Goal: Navigation & Orientation: Find specific page/section

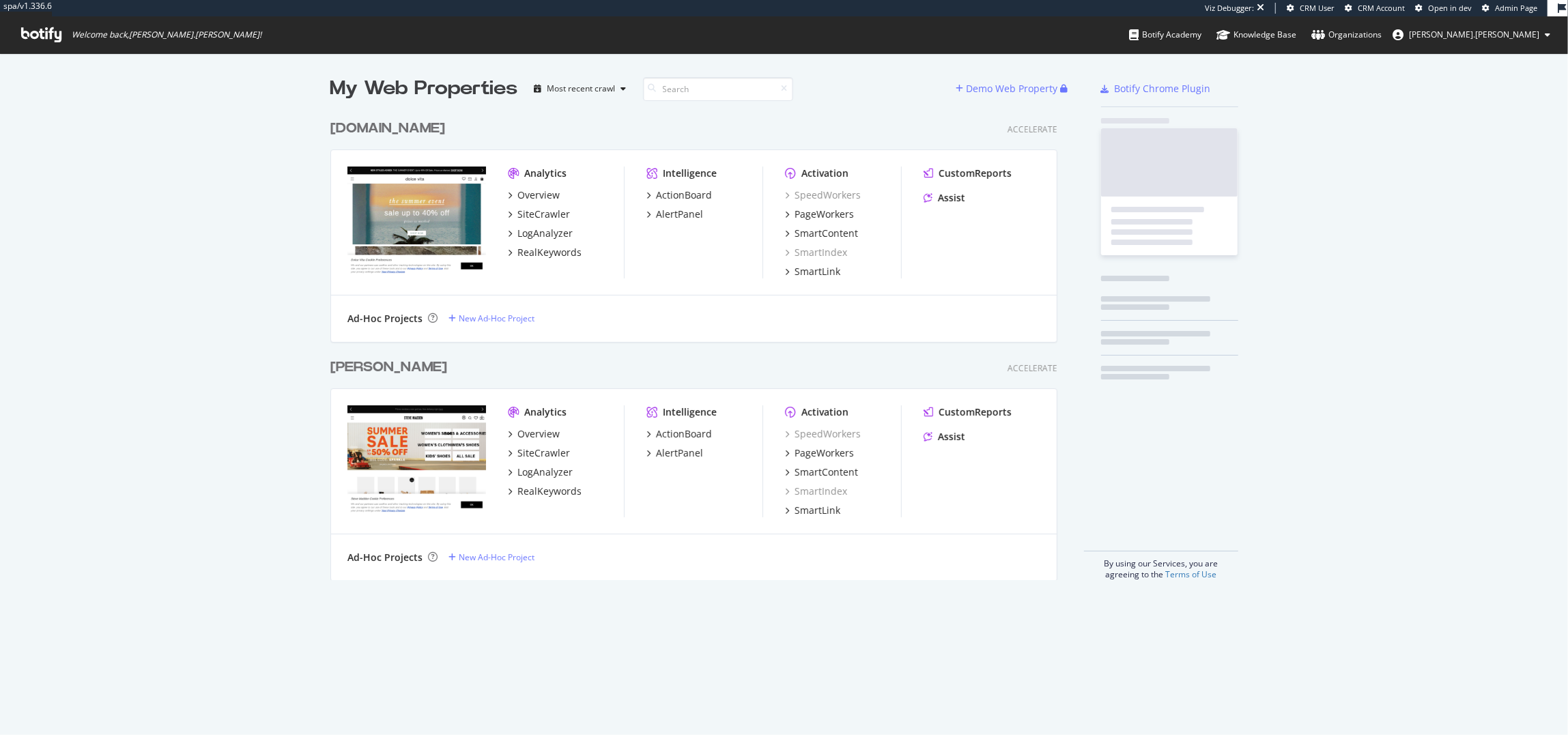
scroll to position [478, 737]
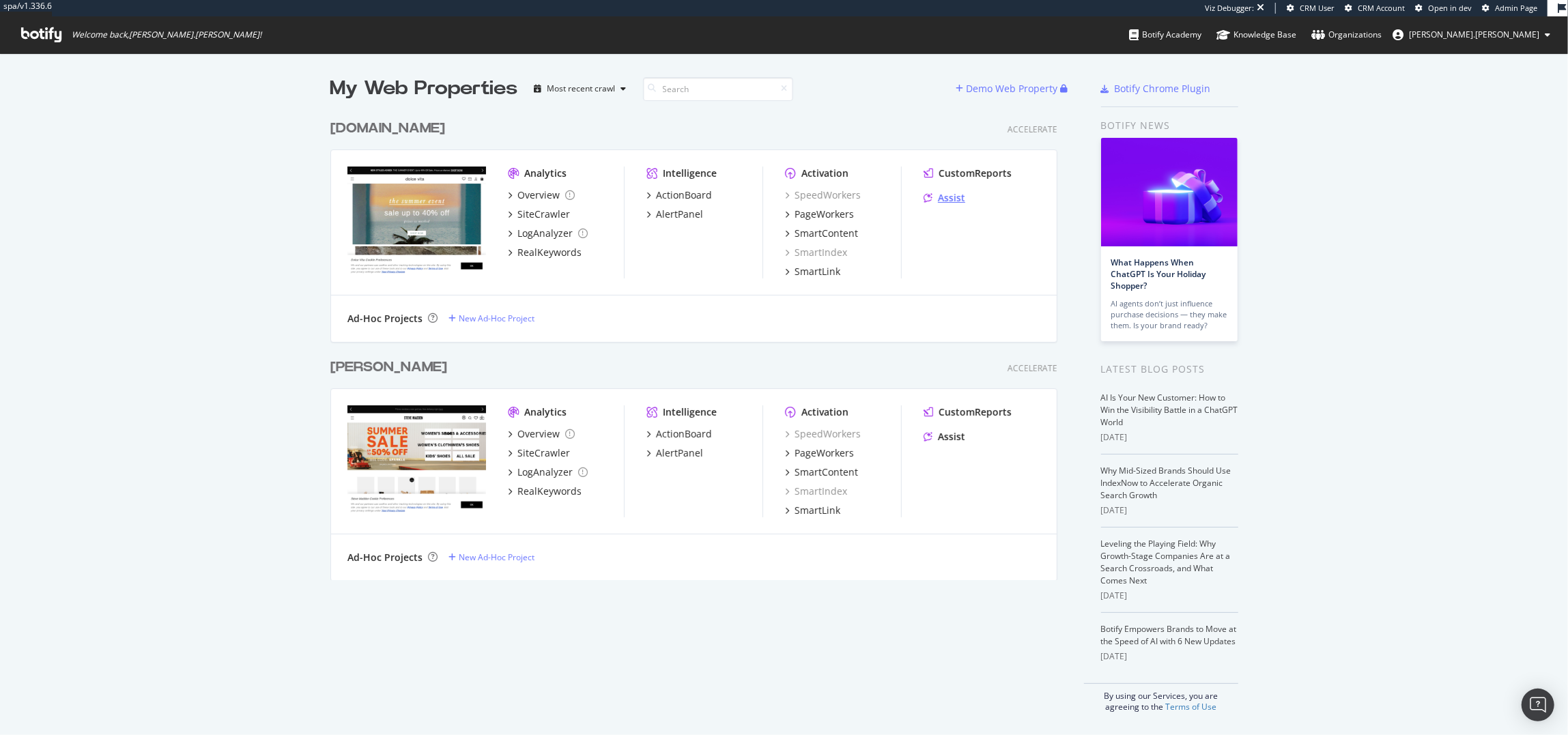
click at [957, 194] on div "Assist" at bounding box center [952, 198] width 28 height 14
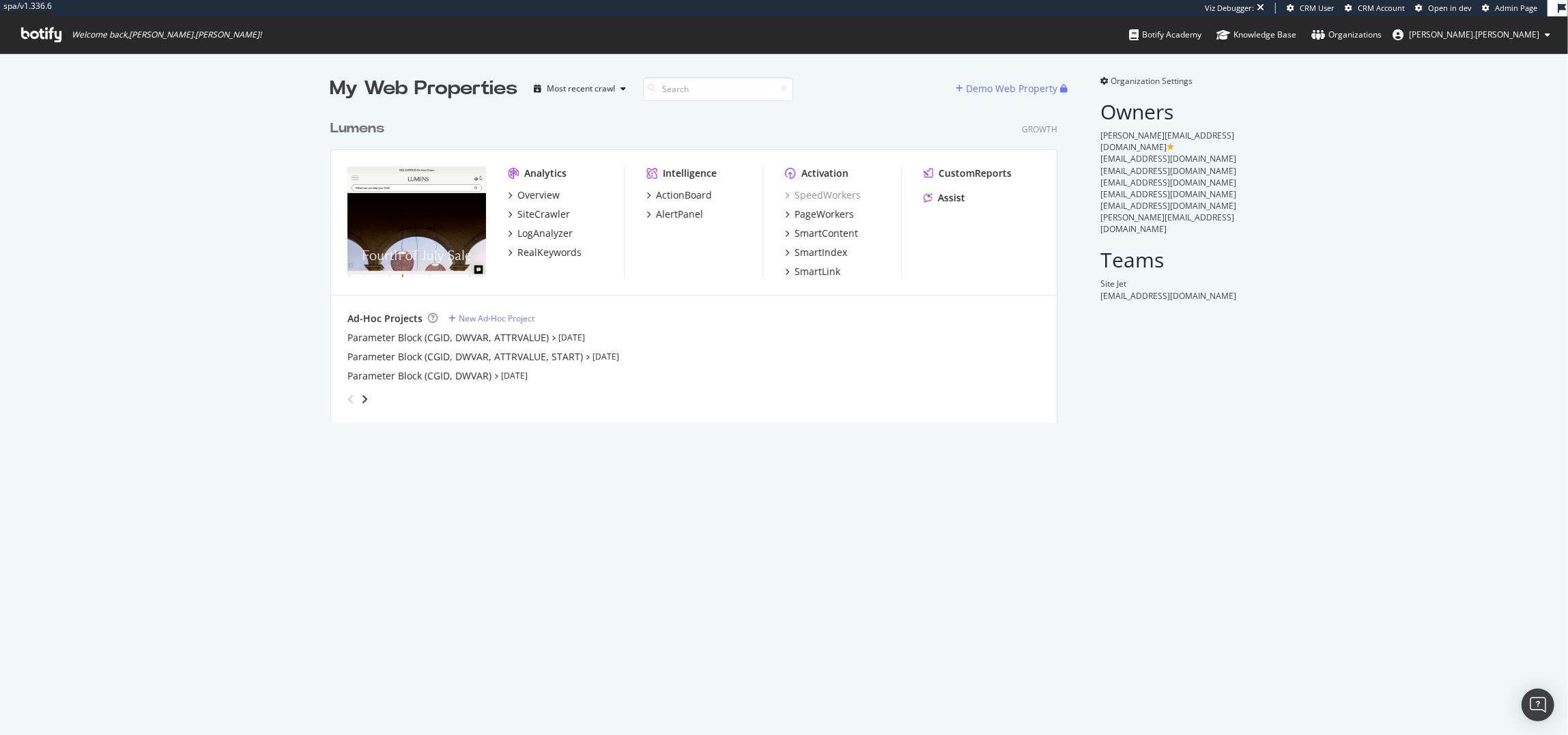
scroll to position [321, 737]
click at [526, 209] on div "SiteCrawler" at bounding box center [543, 214] width 53 height 14
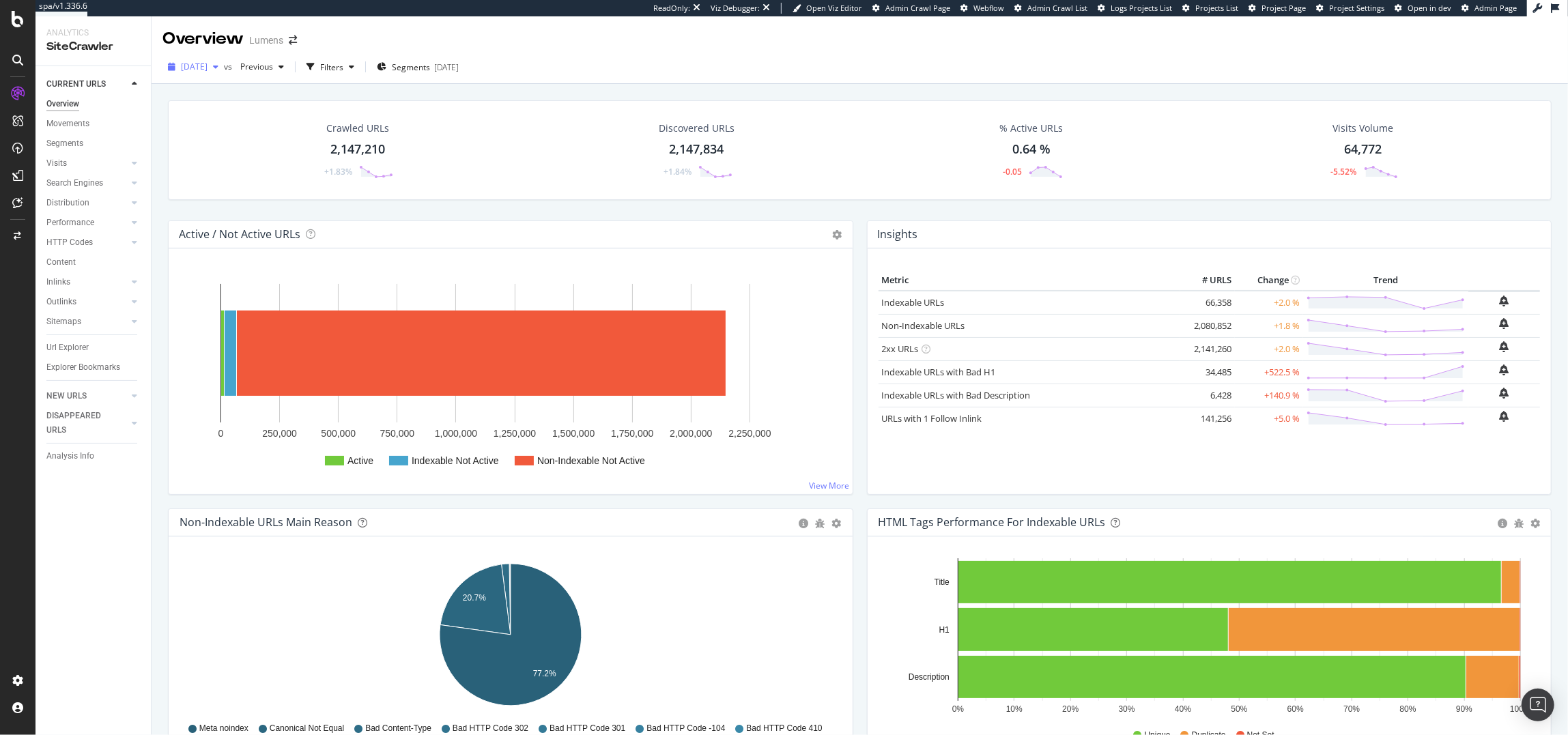
click at [207, 64] on span "2025 Aug. 3rd" at bounding box center [194, 66] width 27 height 11
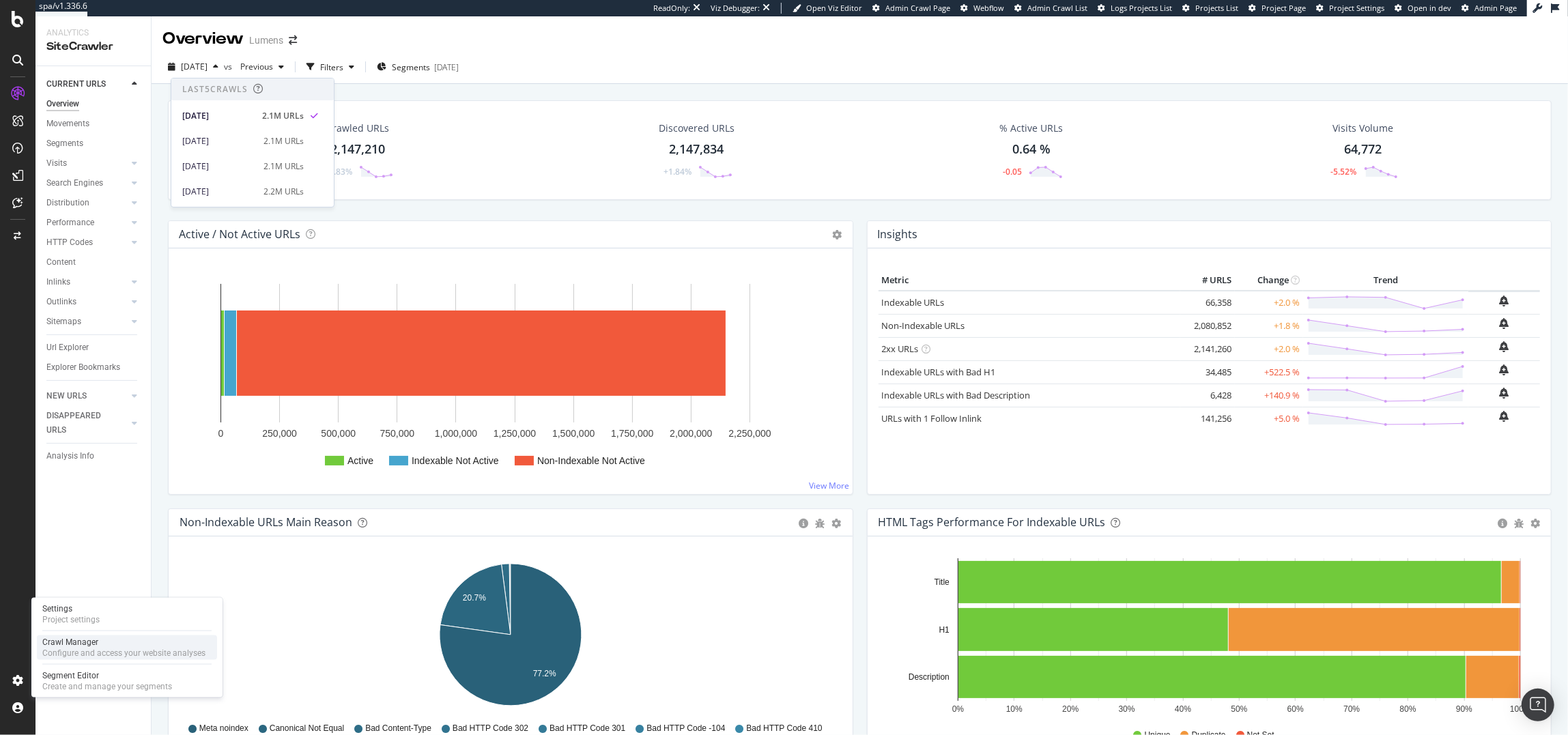
click at [79, 655] on div "Configure and access your website analyses" at bounding box center [123, 652] width 163 height 11
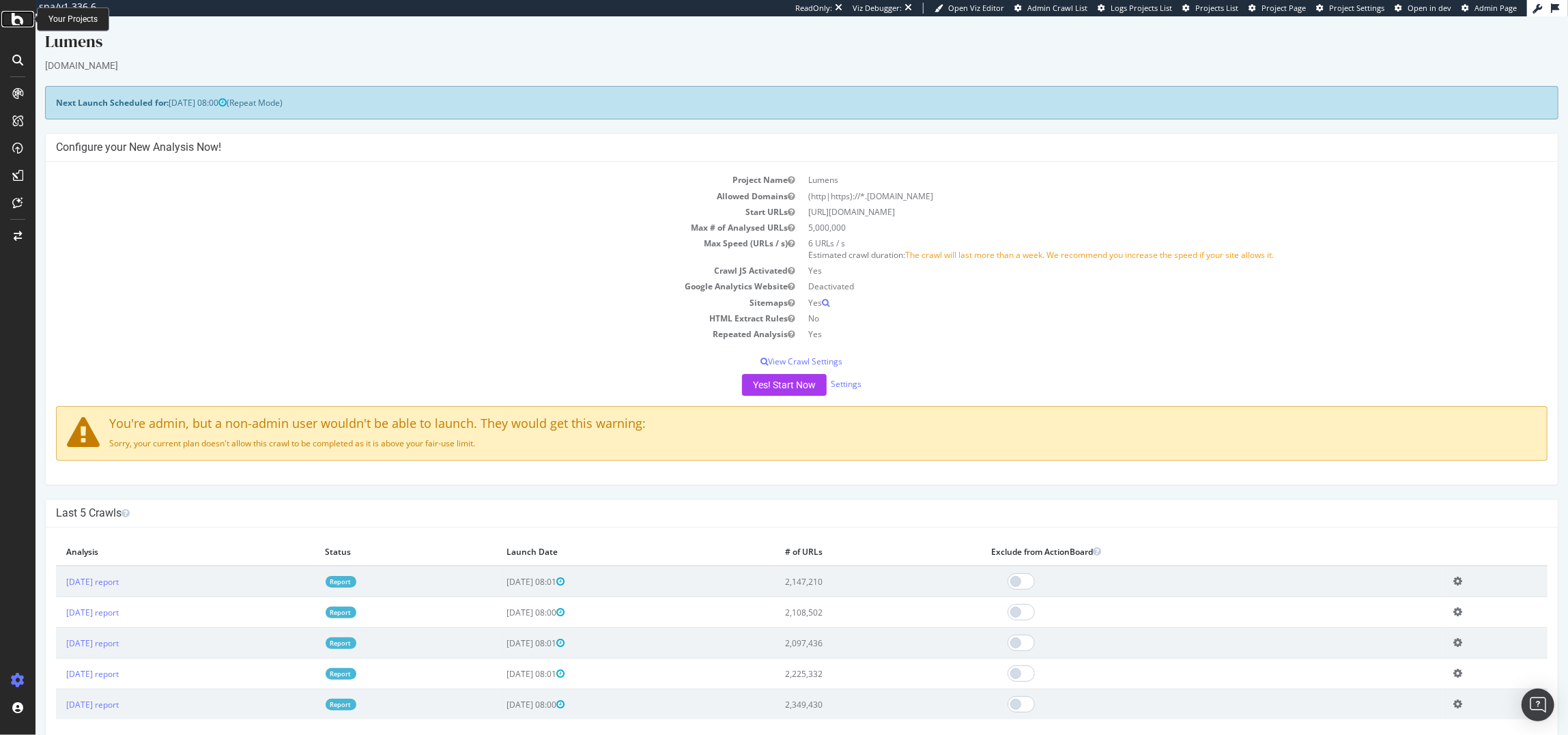
click at [19, 26] on icon at bounding box center [17, 19] width 12 height 16
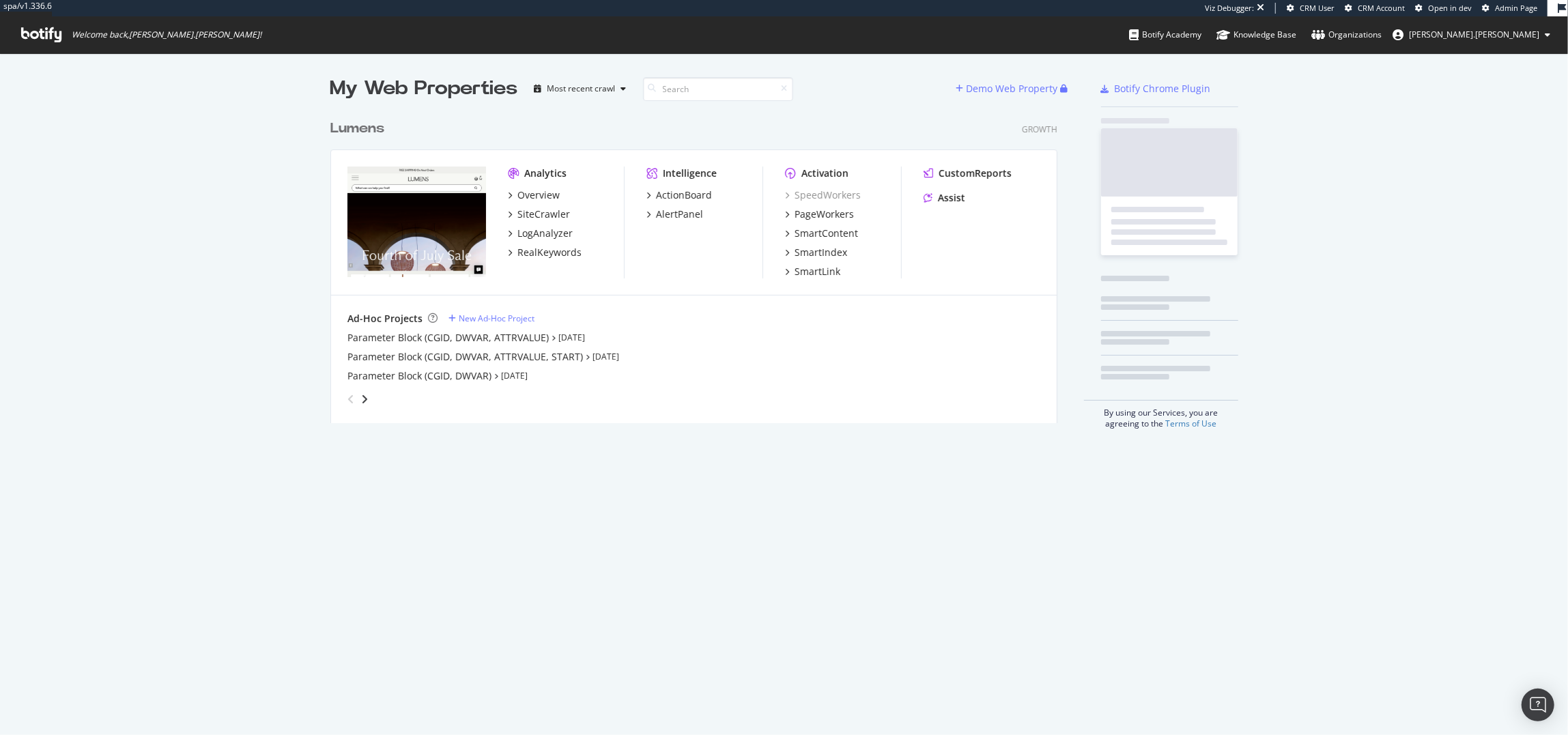
scroll to position [321, 737]
